Goal: Find specific page/section: Find specific page/section

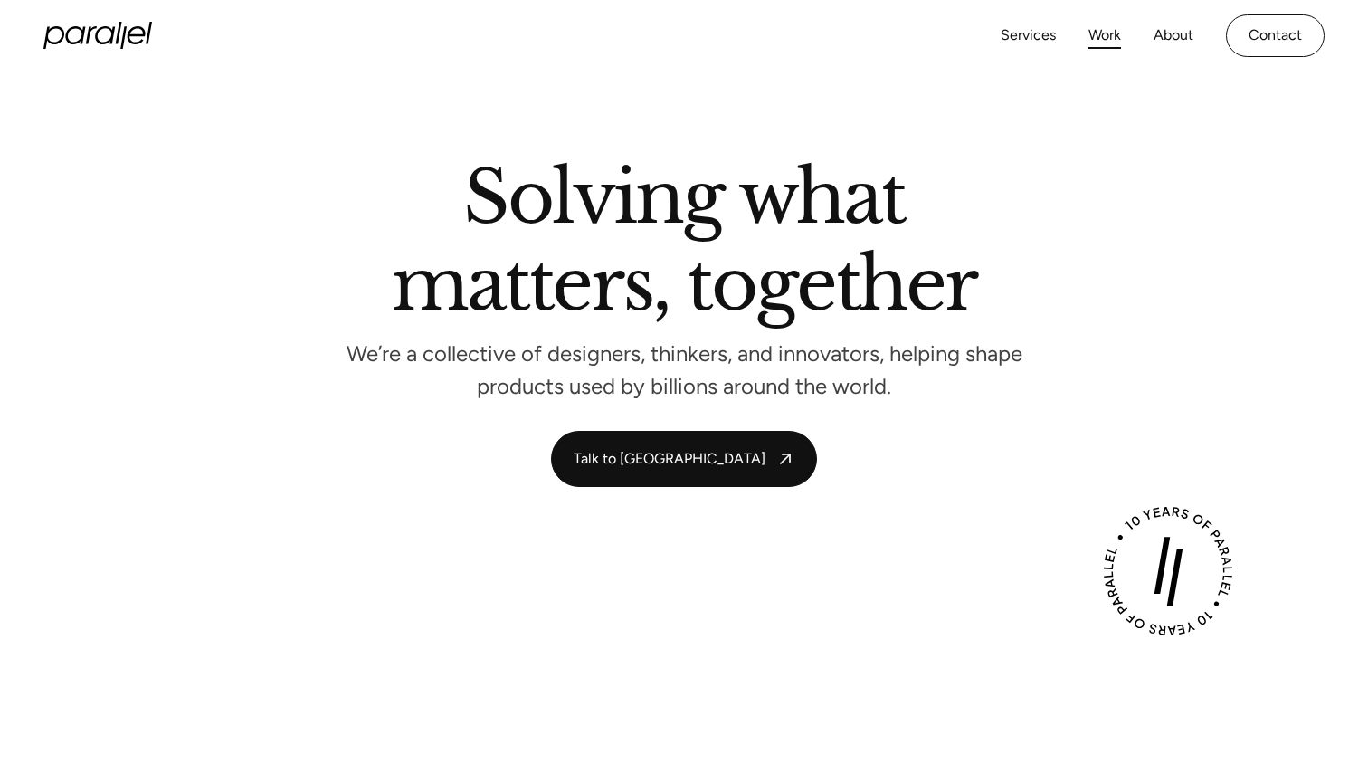
click at [1112, 33] on link "Work" at bounding box center [1104, 36] width 33 height 26
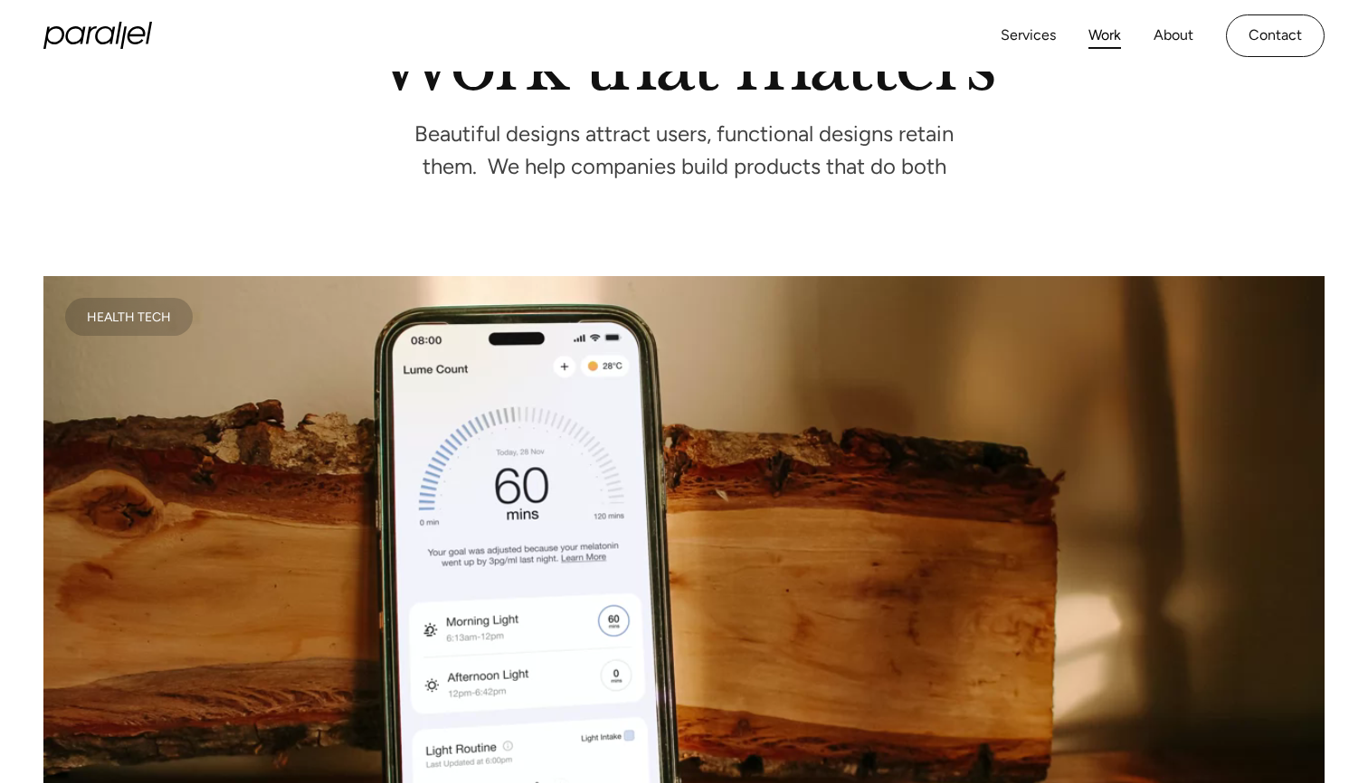
scroll to position [255, 0]
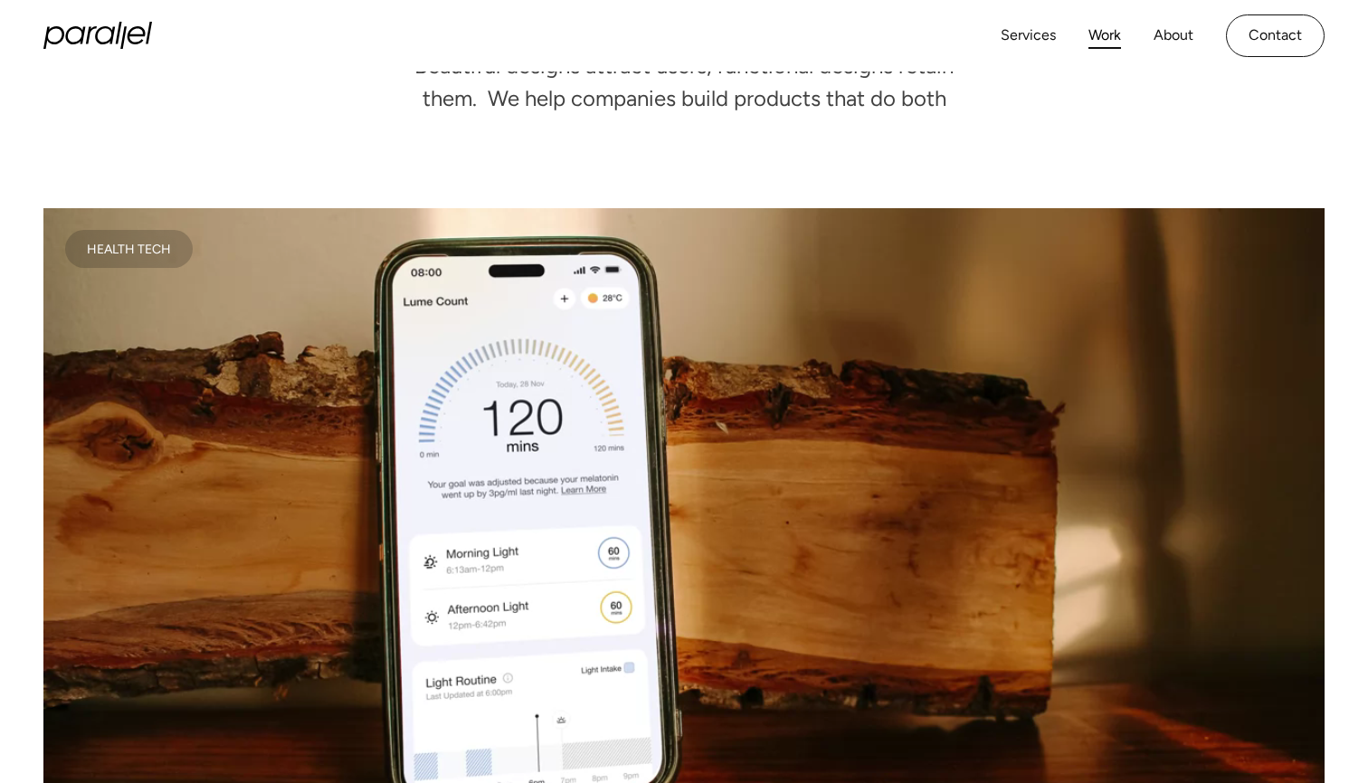
click at [885, 383] on video at bounding box center [683, 528] width 1281 height 641
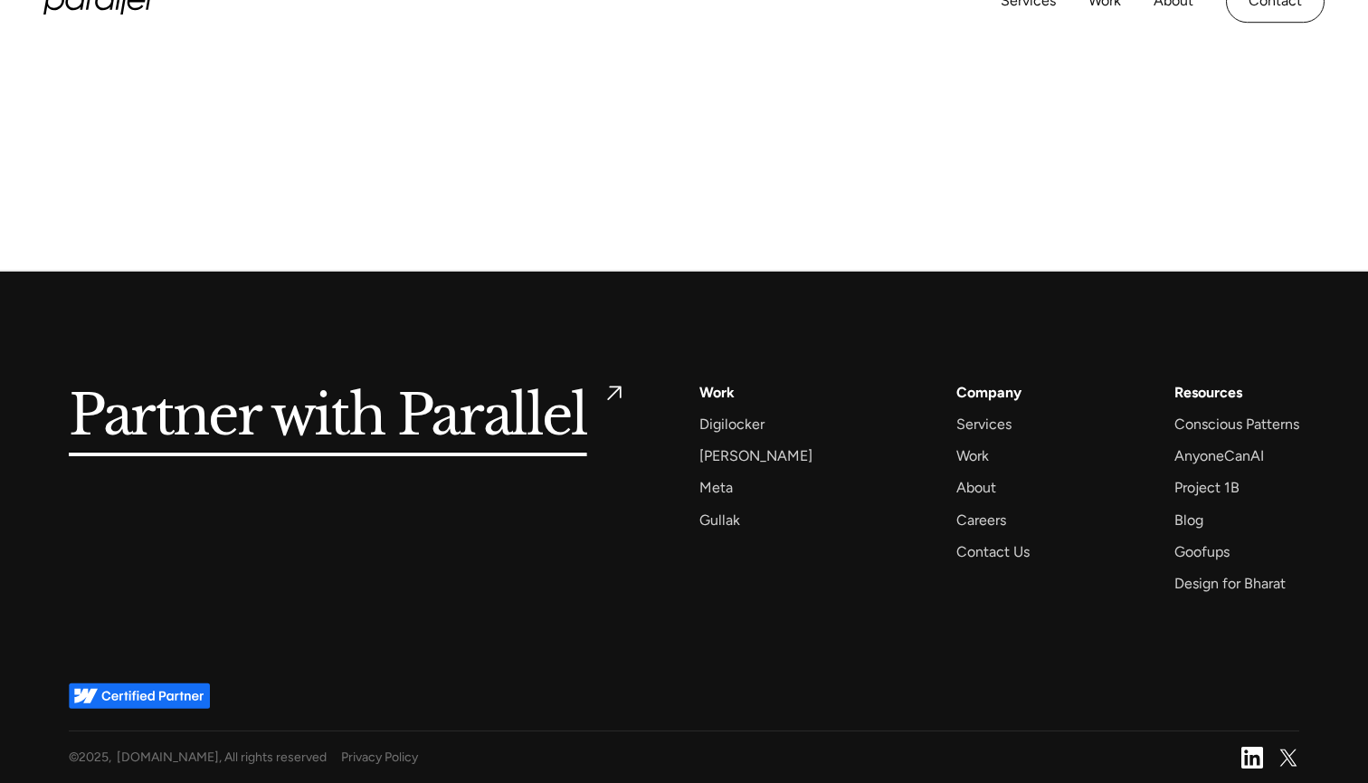
scroll to position [10132, 0]
click at [963, 520] on div "Careers" at bounding box center [981, 520] width 50 height 24
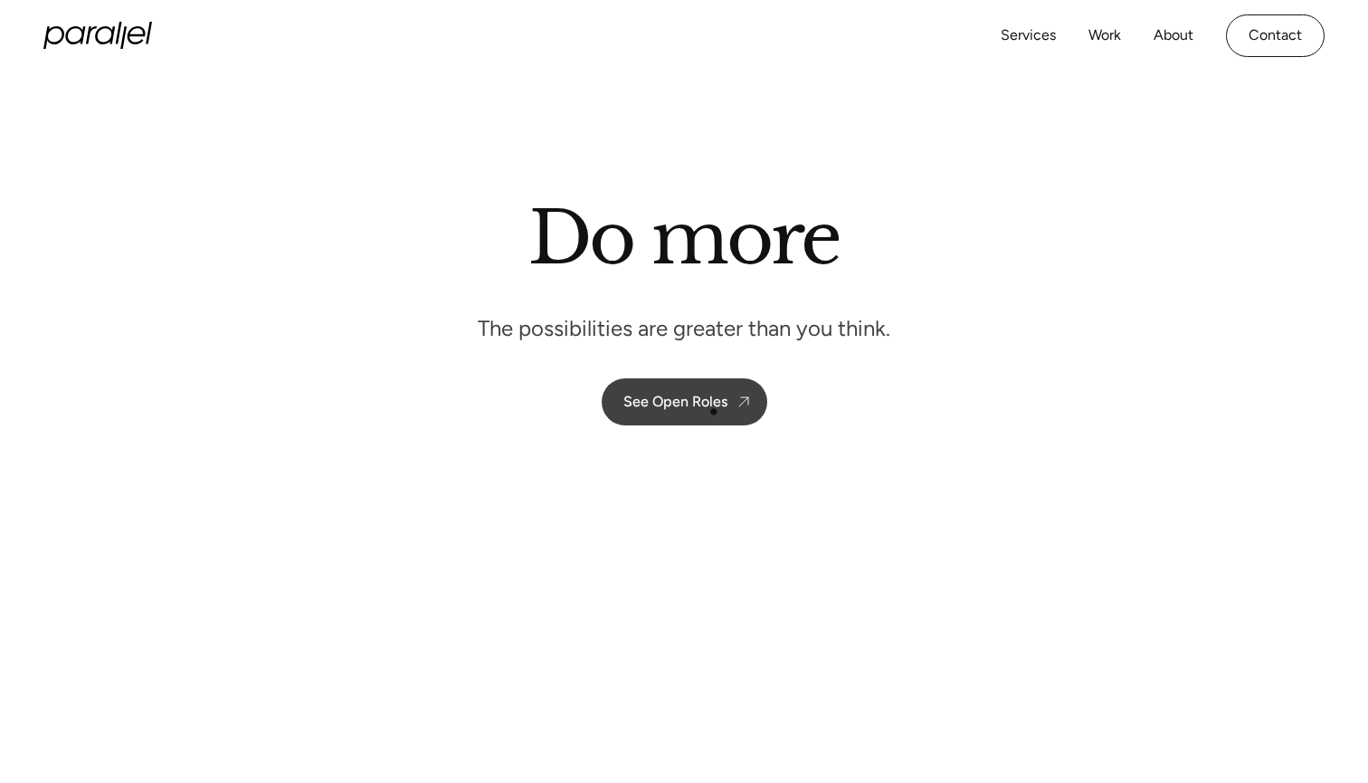
click at [714, 409] on div "See Open Roles" at bounding box center [675, 401] width 104 height 17
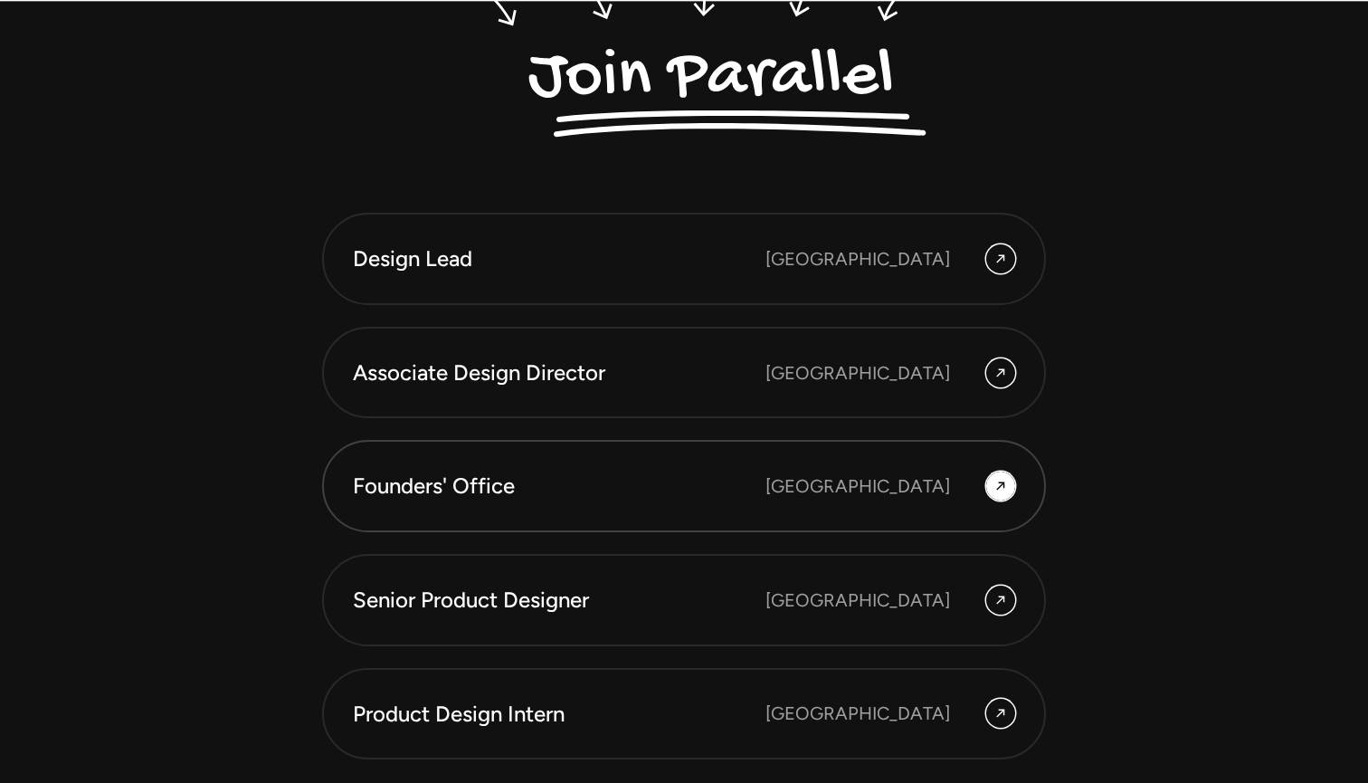
scroll to position [4890, 0]
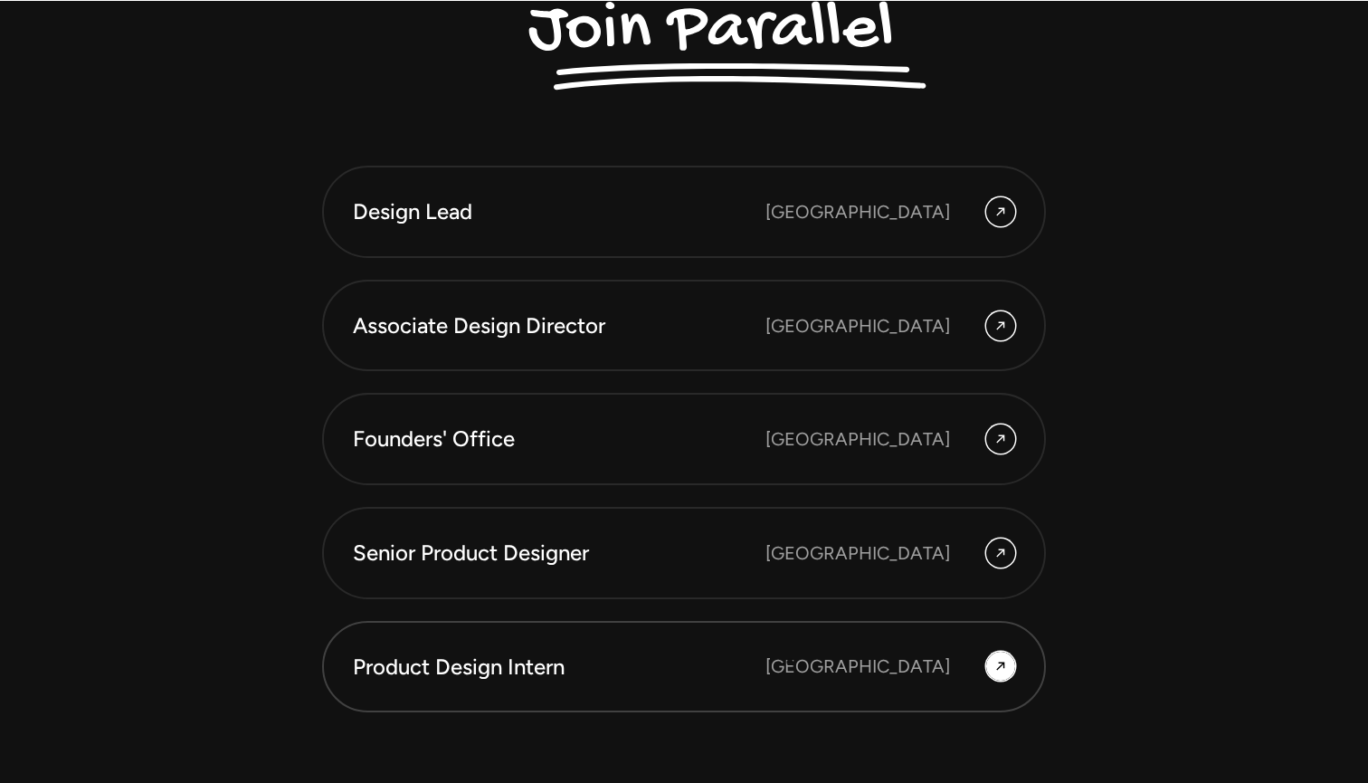
click at [789, 666] on div "Product Design Intern [GEOGRAPHIC_DATA]" at bounding box center [684, 666] width 662 height 31
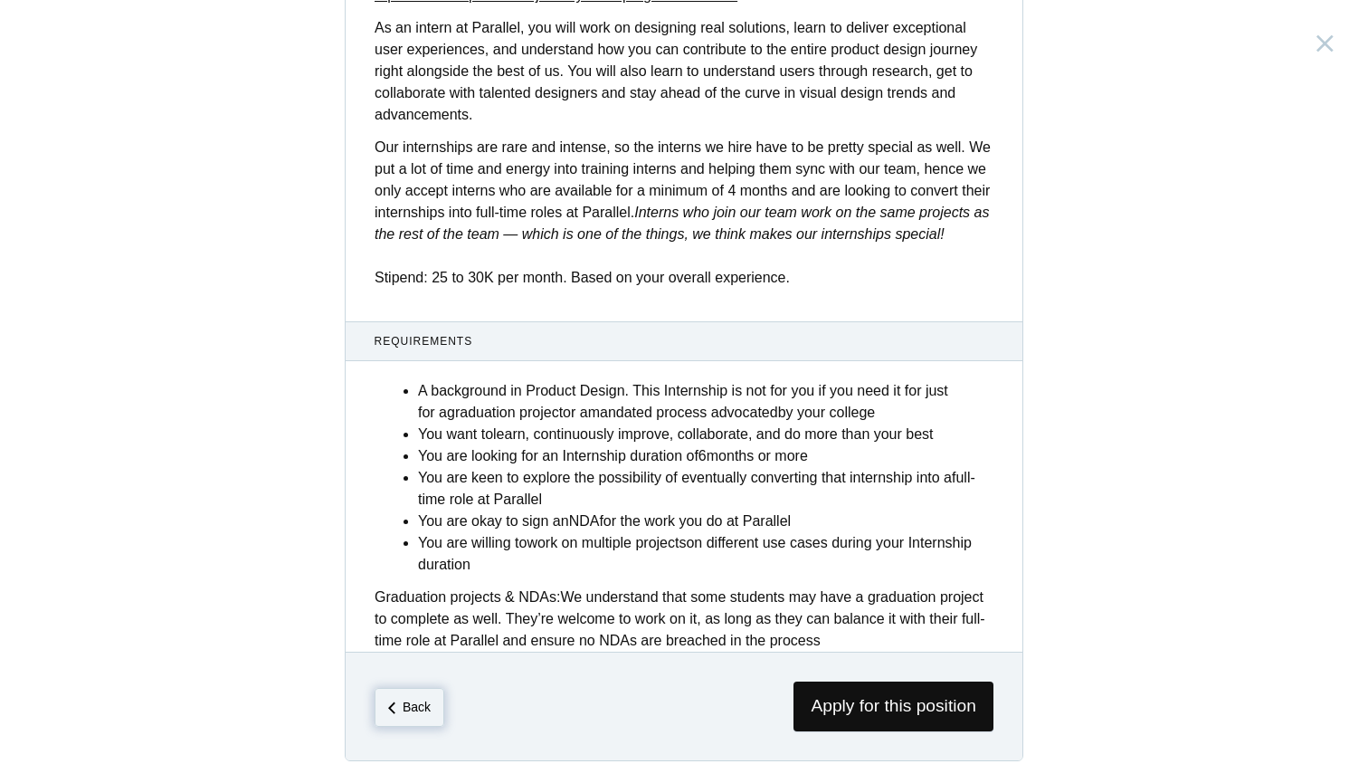
scroll to position [609, 0]
click at [419, 707] on em "Back" at bounding box center [417, 706] width 28 height 14
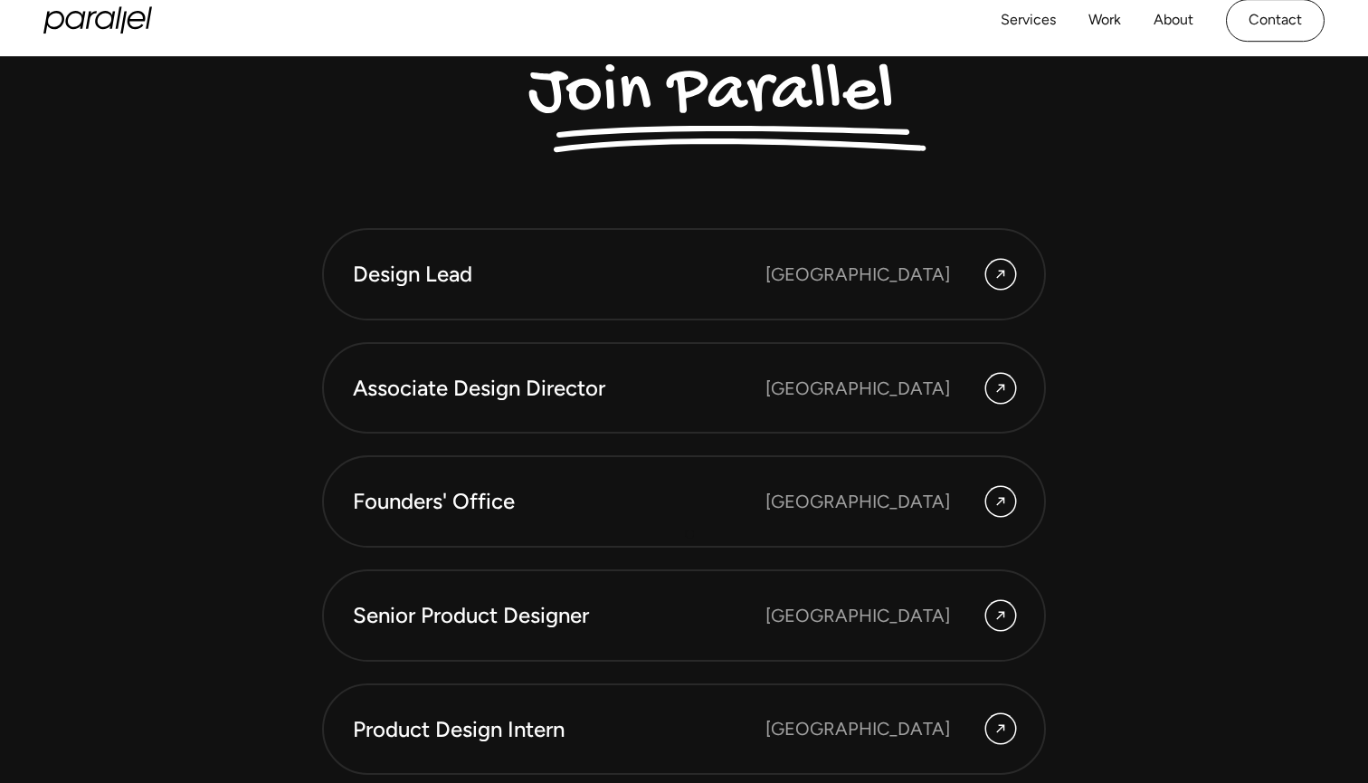
scroll to position [4822, 0]
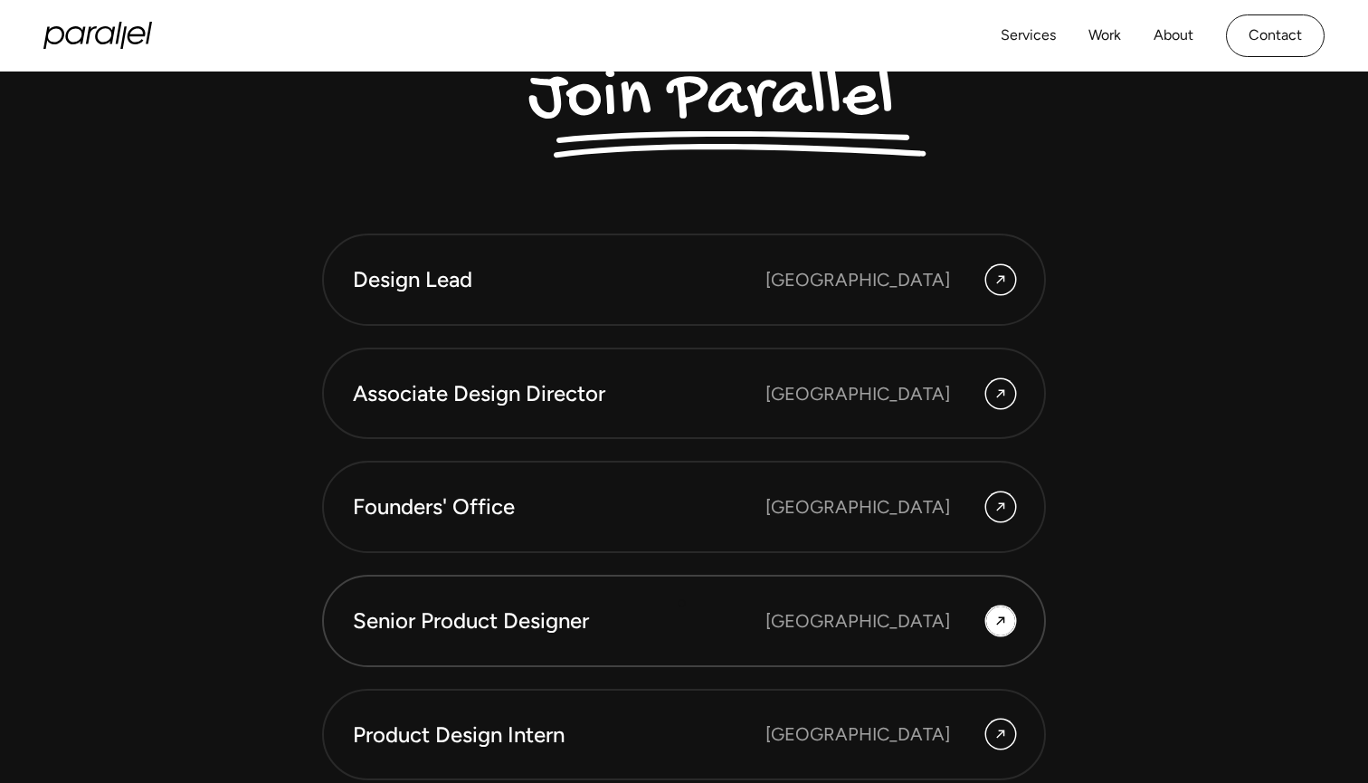
click at [680, 610] on div "Senior Product Designer" at bounding box center [559, 620] width 413 height 31
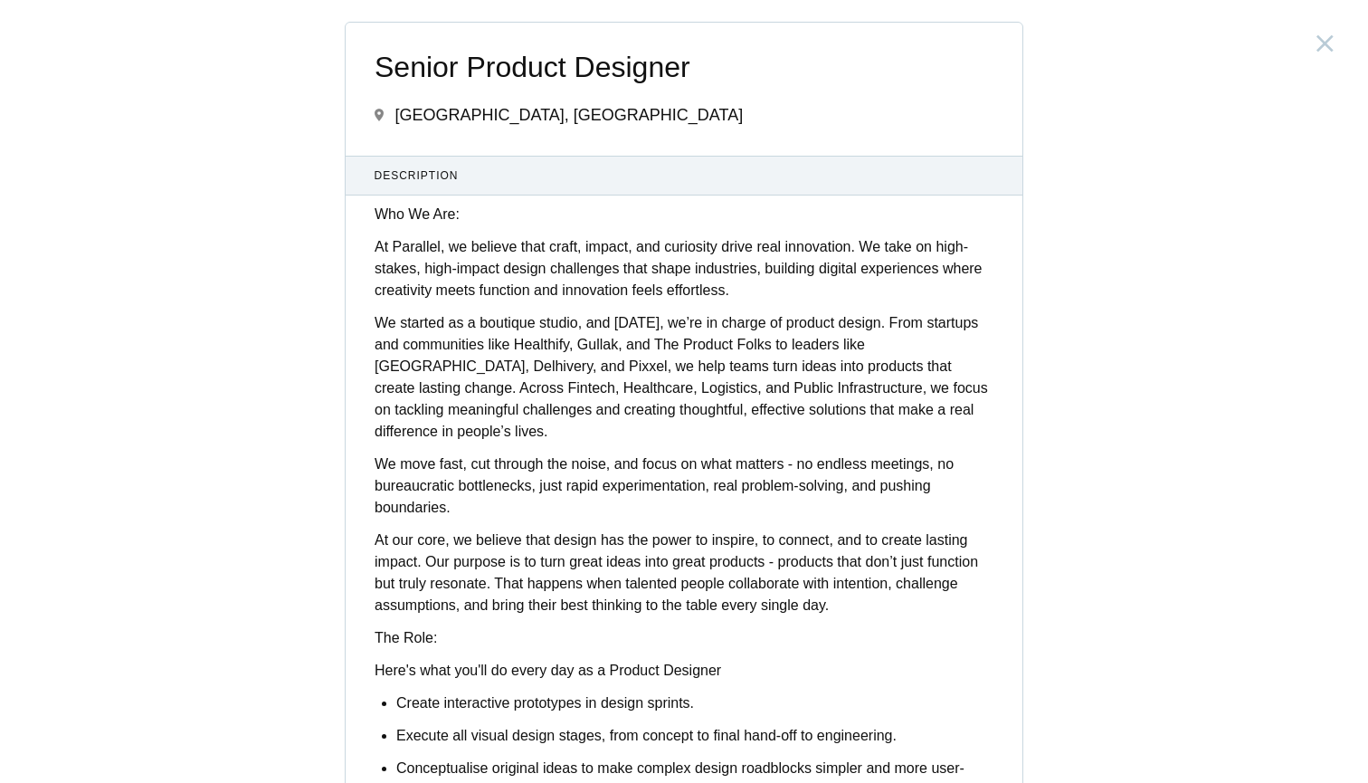
click at [689, 3] on div "Senior Product Designer [GEOGRAPHIC_DATA], [GEOGRAPHIC_DATA] Description Who We…" at bounding box center [684, 391] width 1368 height 783
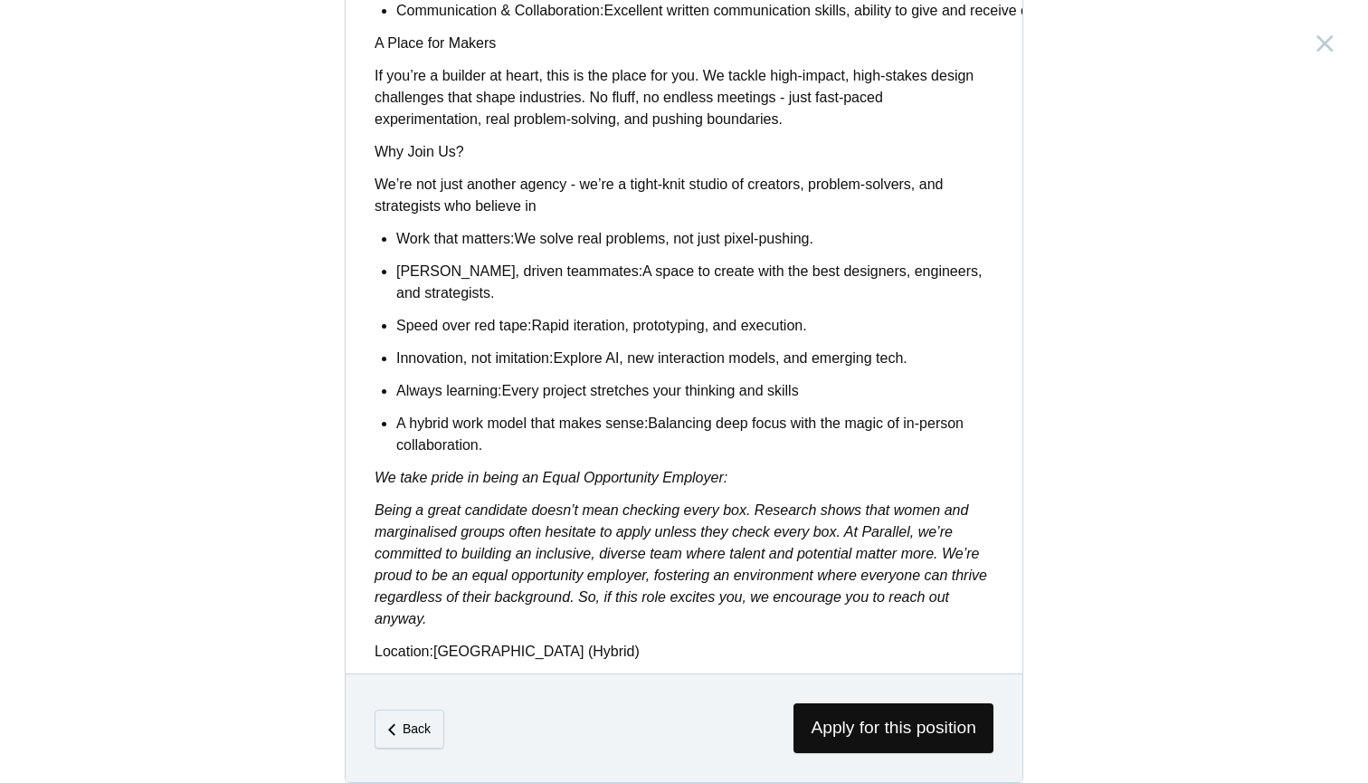
scroll to position [1369, 0]
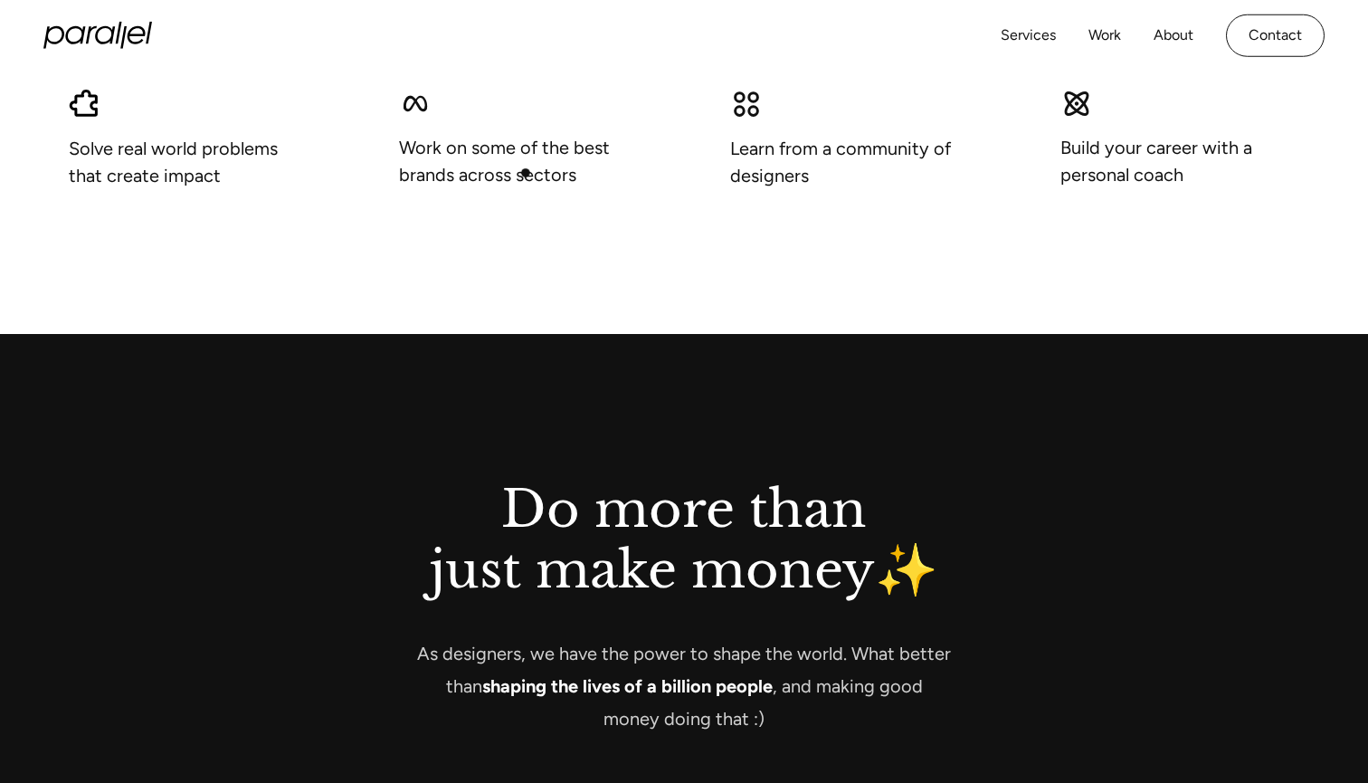
scroll to position [1548, 0]
